Goal: Task Accomplishment & Management: Manage account settings

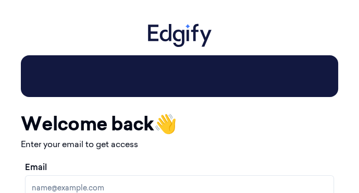
drag, startPoint x: 5, startPoint y: 21, endPoint x: -173, endPoint y: 36, distance: 178.3
click at [0, 36] on html "Your session expired - please log in again Email sent - check your inbox for th…" at bounding box center [179, 96] width 359 height 193
drag, startPoint x: 4, startPoint y: 89, endPoint x: -136, endPoint y: 114, distance: 141.8
click at [0, 114] on html "Your session expired - please log in again Email sent - check your inbox for th…" at bounding box center [179, 96] width 359 height 193
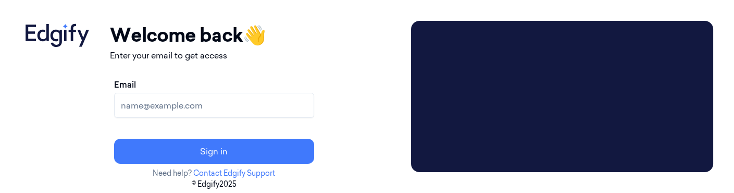
click at [185, 107] on input "Email" at bounding box center [214, 105] width 200 height 25
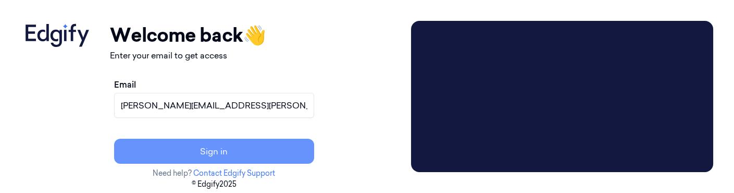
type input "[PERSON_NAME][EMAIL_ADDRESS][PERSON_NAME][DOMAIN_NAME]"
click at [228, 146] on button "Sign in" at bounding box center [214, 151] width 200 height 25
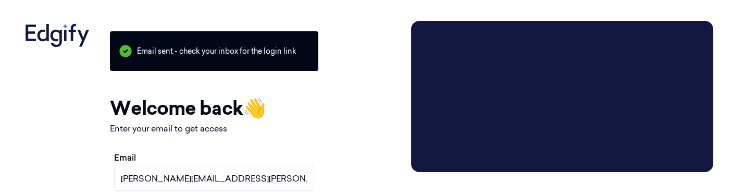
drag, startPoint x: 125, startPoint y: 21, endPoint x: 4, endPoint y: 22, distance: 121.3
click at [4, 22] on div "Your session expired - please log in again Email sent - check your inbox for th…" at bounding box center [367, 96] width 734 height 193
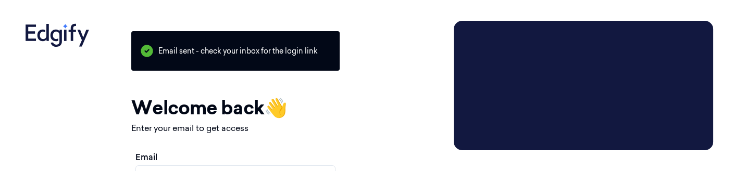
click at [2, 171] on html "Your session expired - please log in again Email sent - check your inbox for th…" at bounding box center [367, 85] width 734 height 171
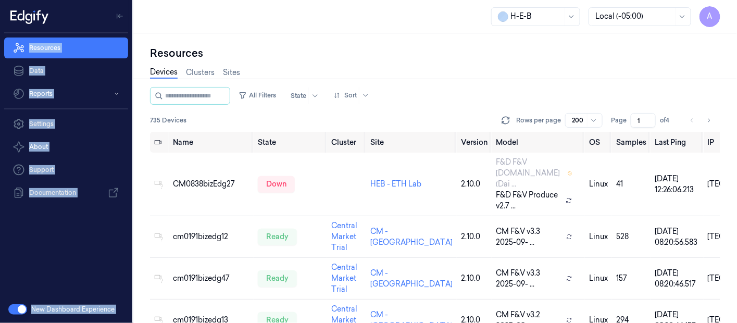
drag, startPoint x: 279, startPoint y: 30, endPoint x: 114, endPoint y: 33, distance: 164.6
click at [114, 33] on div "A Resources Data Reports Settings About Support Documentation New Dashboard Exp…" at bounding box center [368, 161] width 737 height 323
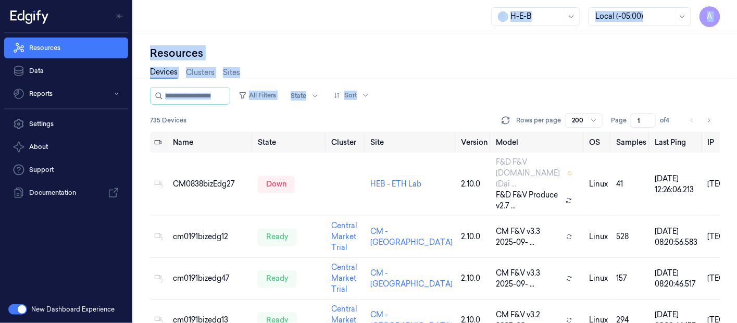
click at [0, 117] on html "A Resources Data Reports Settings About Support Documentation New Dashboard Exp…" at bounding box center [368, 161] width 737 height 323
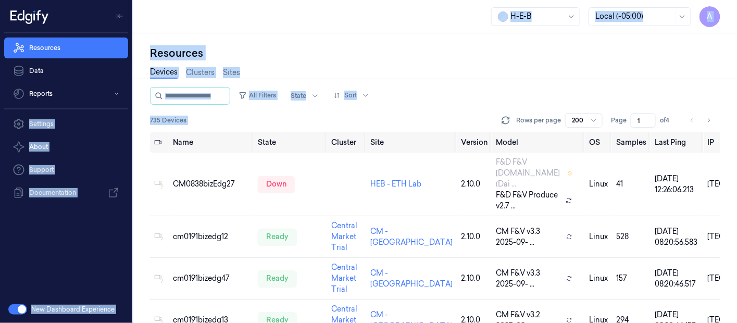
click at [0, 117] on html "A Resources Data Reports Settings About Support Documentation New Dashboard Exp…" at bounding box center [368, 161] width 737 height 323
click at [4, 322] on div "New Dashboard Experience" at bounding box center [66, 309] width 132 height 27
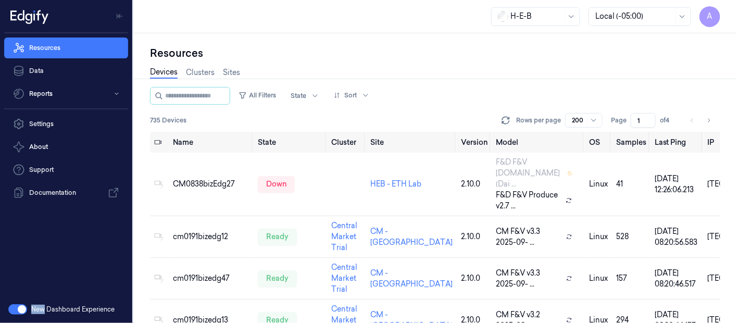
click at [4, 322] on div "New Dashboard Experience" at bounding box center [66, 309] width 132 height 27
click at [80, 93] on button "Reports" at bounding box center [66, 93] width 124 height 21
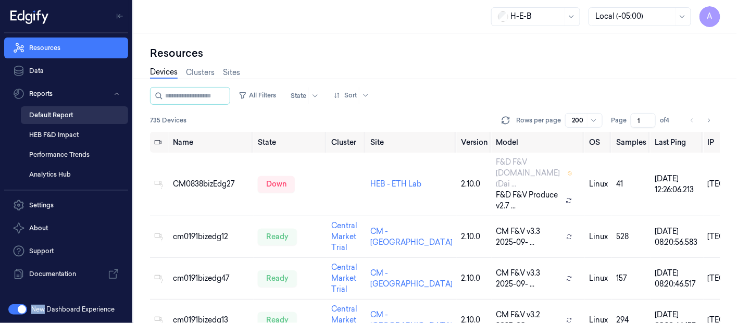
click at [54, 114] on link "Default Report" at bounding box center [74, 115] width 107 height 18
